Goal: Transaction & Acquisition: Purchase product/service

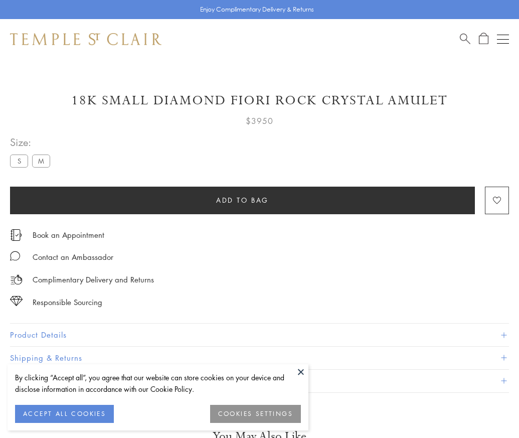
click at [242, 199] on span "Add to bag" at bounding box center [242, 199] width 53 height 11
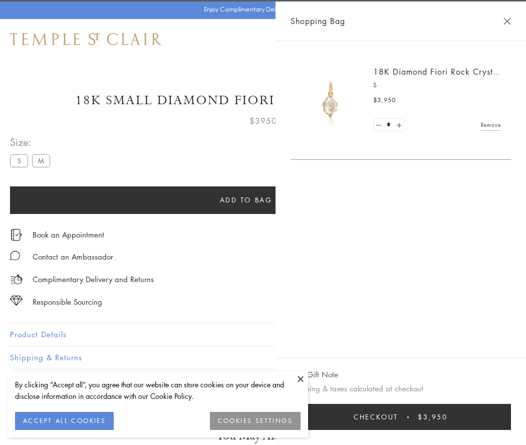
click at [511, 417] on button "Checkout $3,950" at bounding box center [401, 417] width 221 height 26
